Goal: Task Accomplishment & Management: Use online tool/utility

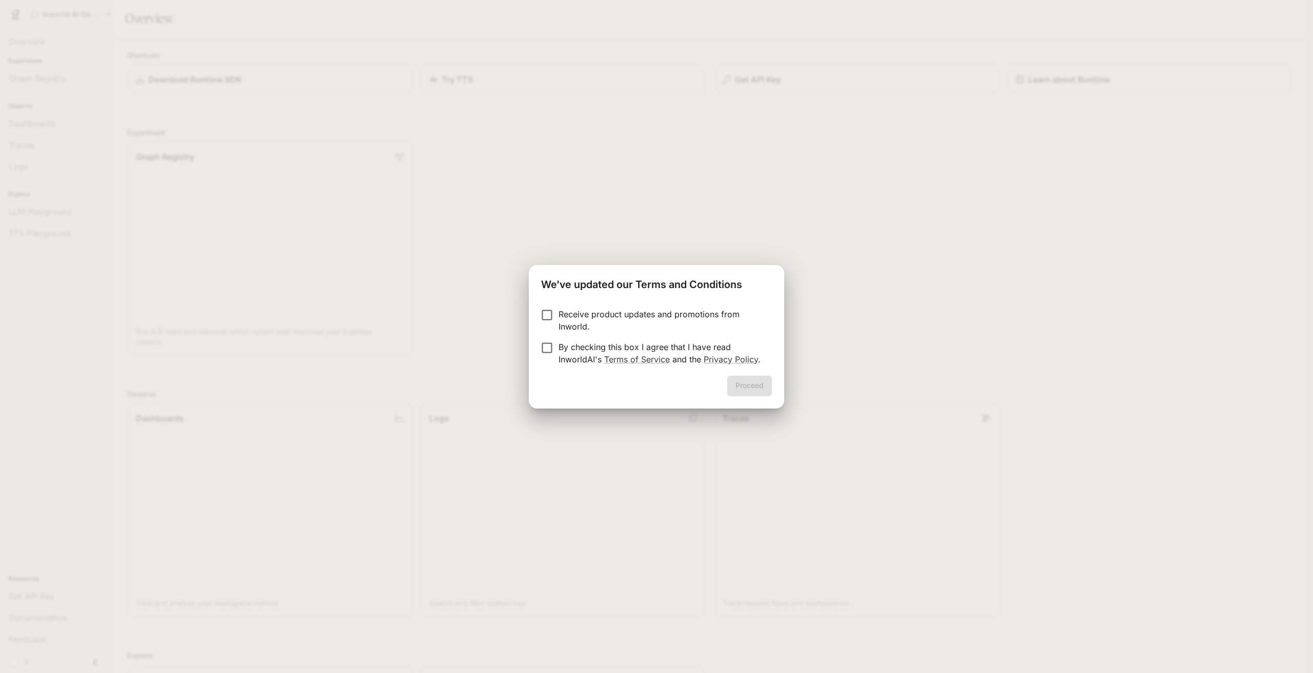
click at [560, 311] on p "Receive product updates and promotions from Inworld." at bounding box center [660, 320] width 205 height 25
click at [560, 313] on p "Receive product updates and promotions from Inworld." at bounding box center [660, 320] width 205 height 25
click at [756, 387] on button "Proceed" at bounding box center [749, 386] width 45 height 21
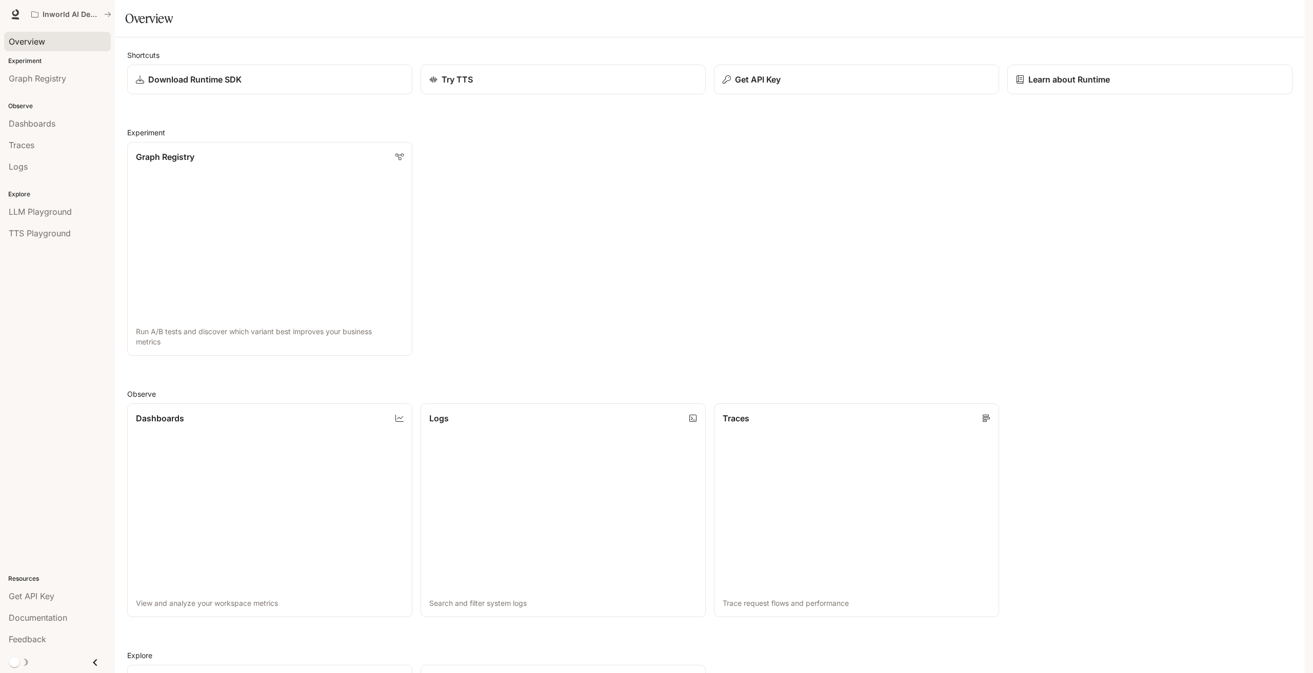
click at [35, 35] on span "Overview" at bounding box center [27, 41] width 36 height 12
click at [36, 596] on span "Get API Key" at bounding box center [32, 596] width 46 height 12
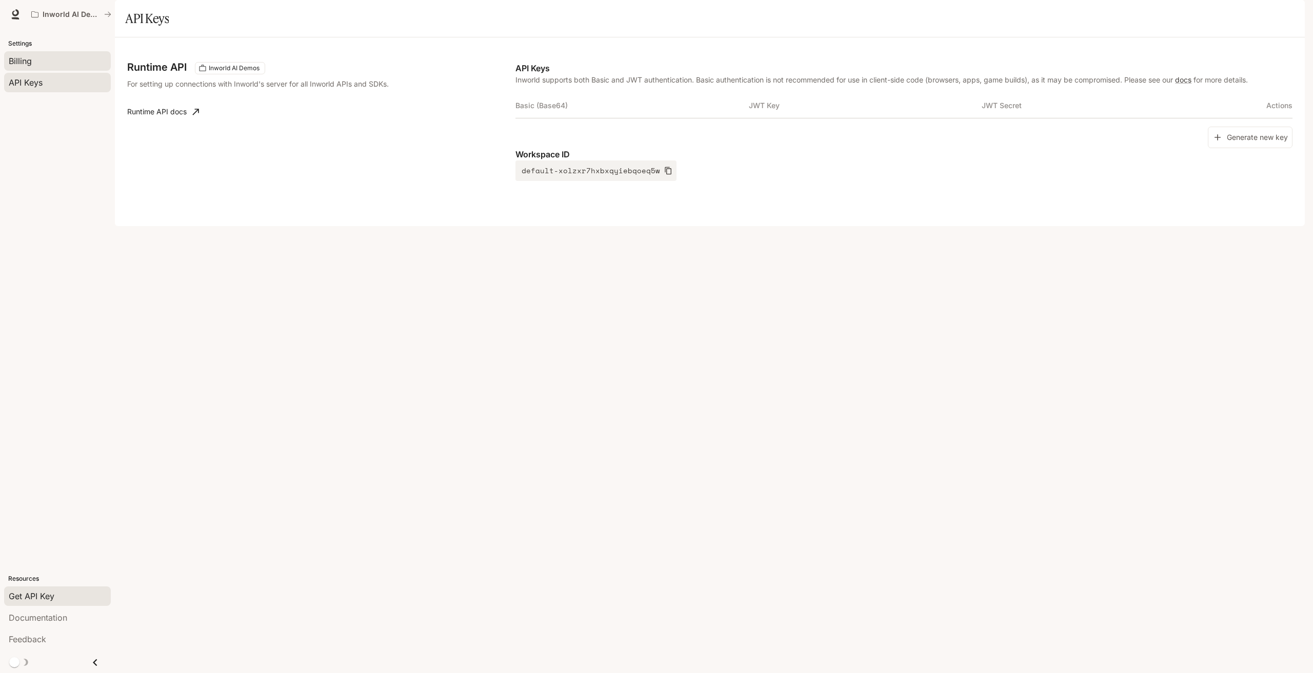
click at [46, 63] on div "Billing" at bounding box center [57, 61] width 97 height 12
click at [72, 17] on p "Inworld AI Demos" at bounding box center [71, 14] width 57 height 9
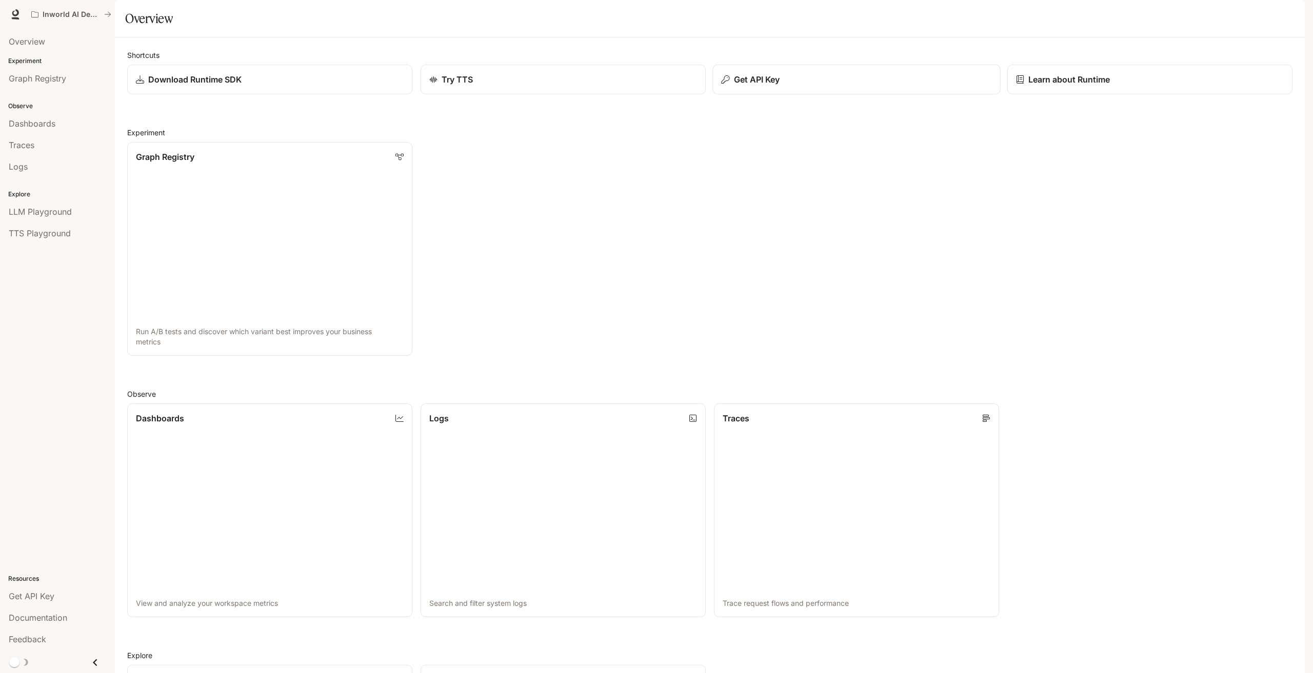
click at [819, 95] on button "Get API Key" at bounding box center [856, 80] width 288 height 30
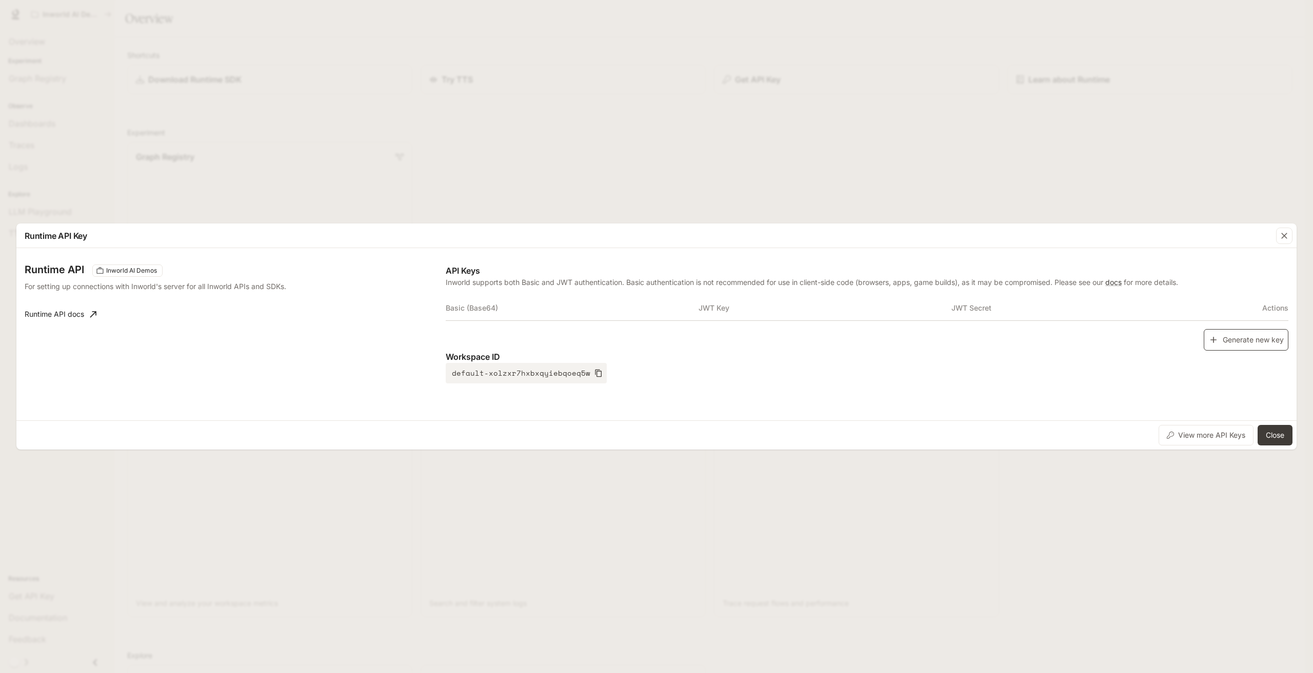
click at [1240, 342] on button "Generate new key" at bounding box center [1245, 340] width 85 height 22
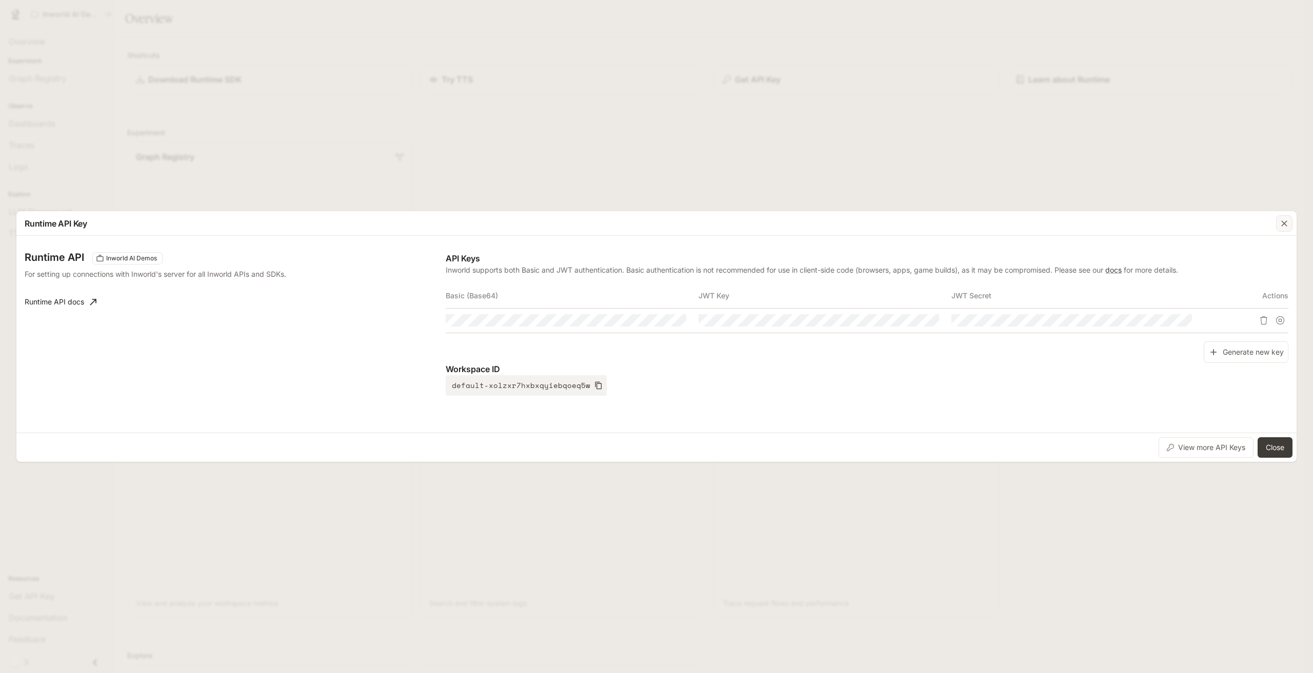
click at [1282, 228] on icon "button" at bounding box center [1284, 223] width 10 height 10
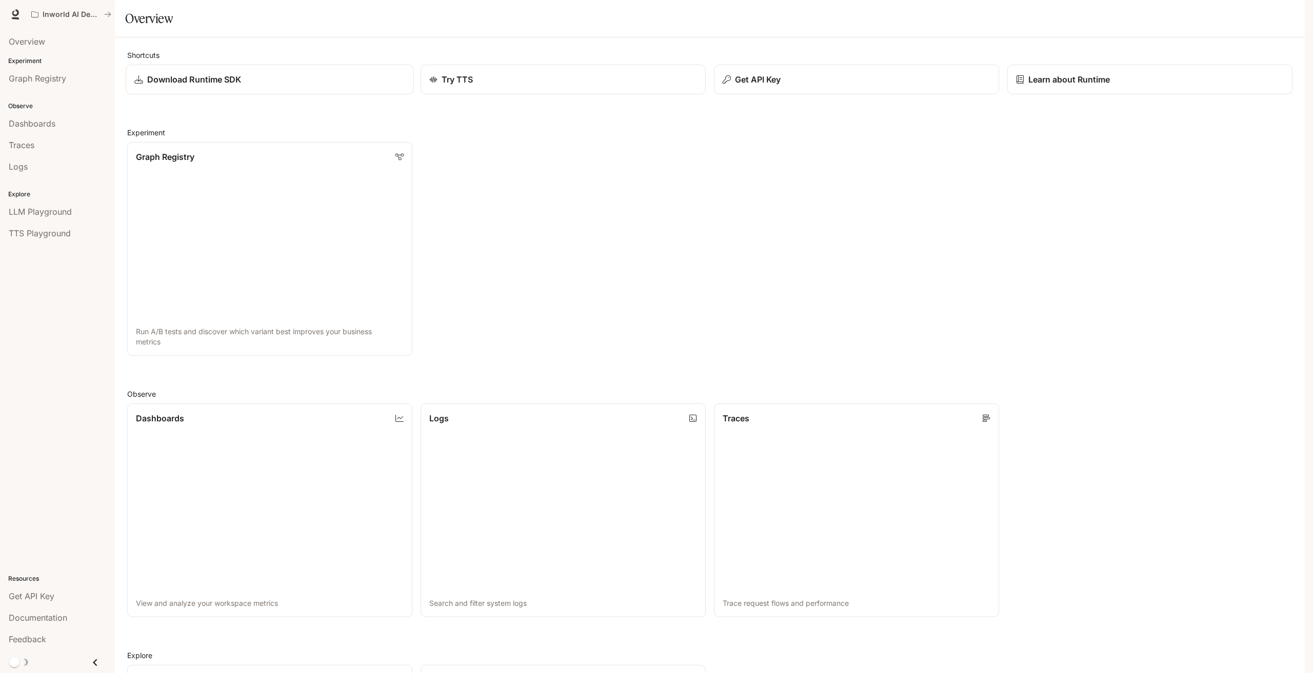
click at [231, 95] on link "Download Runtime SDK" at bounding box center [270, 80] width 288 height 30
